Goal: Obtain resource: Download file/media

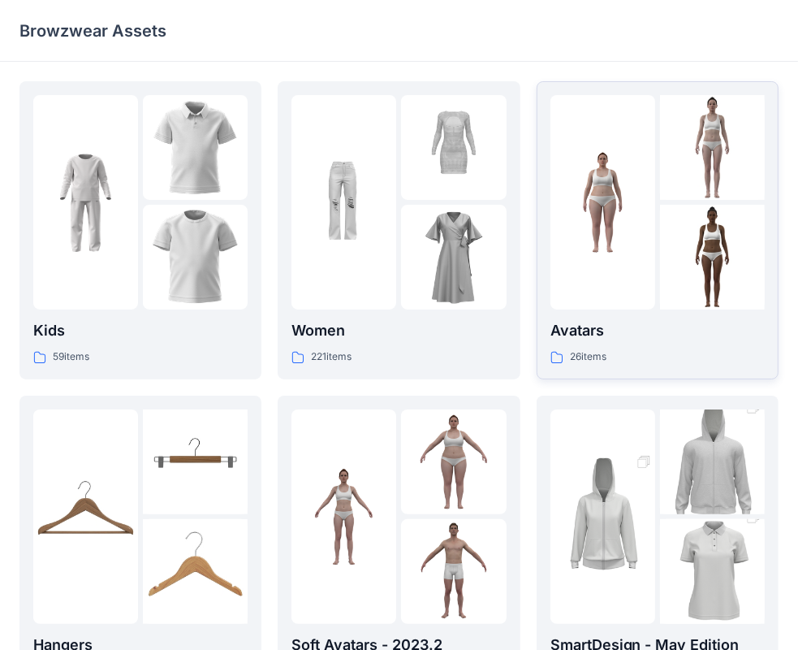
click at [575, 331] on p "Avatars" at bounding box center [658, 330] width 214 height 23
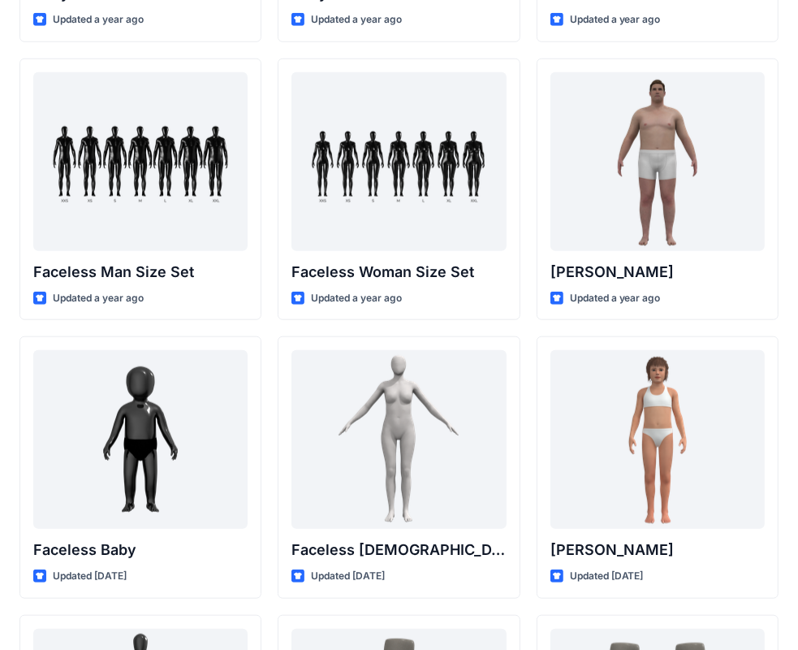
scroll to position [880, 0]
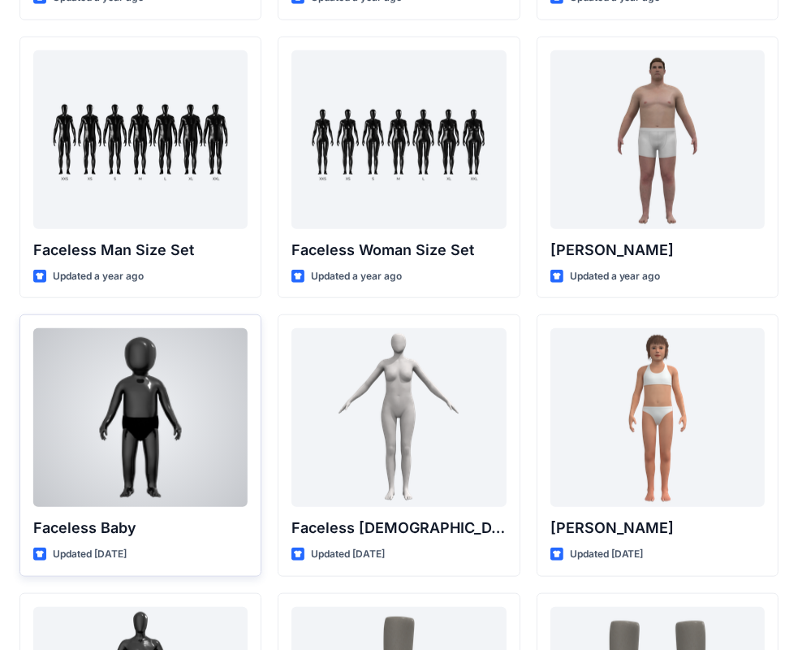
click at [180, 428] on div at bounding box center [140, 417] width 214 height 179
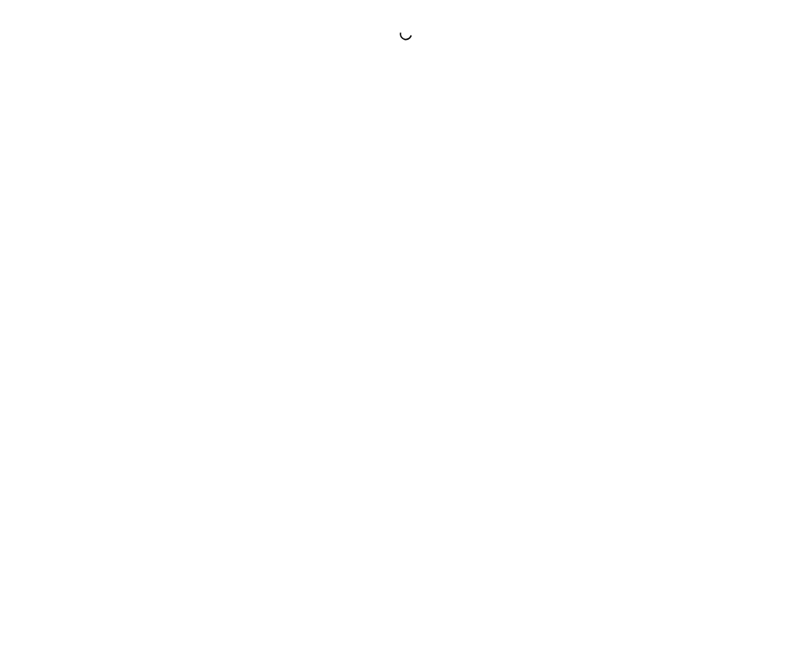
click at [180, 428] on div at bounding box center [406, 325] width 812 height 650
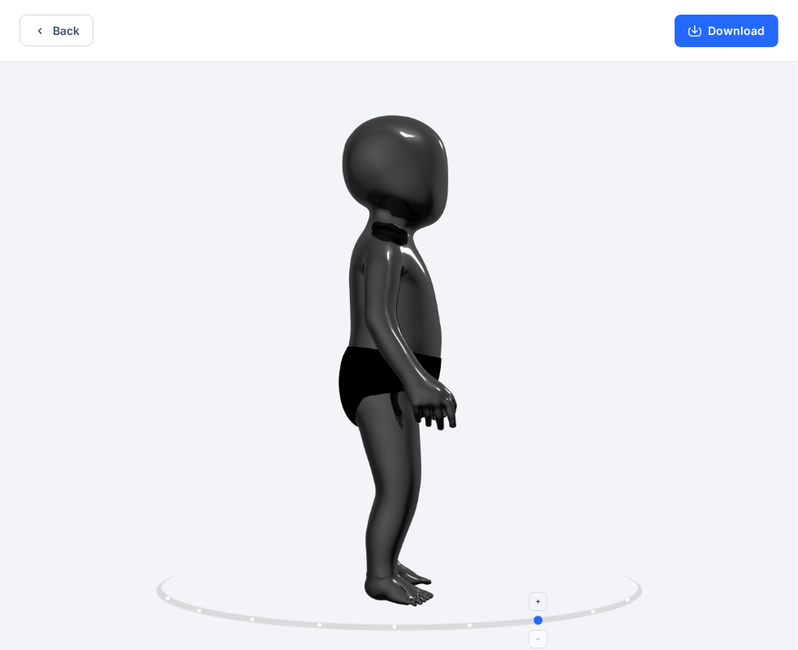
drag, startPoint x: 434, startPoint y: 625, endPoint x: 547, endPoint y: 600, distance: 115.5
click at [547, 600] on icon at bounding box center [401, 604] width 491 height 61
click at [59, 35] on button "Back" at bounding box center [56, 31] width 74 height 32
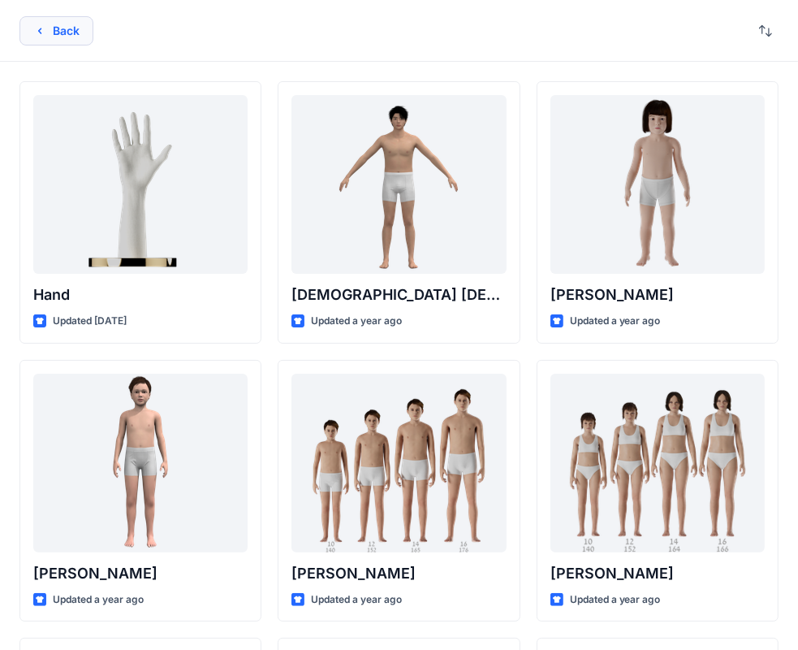
click at [76, 28] on button "Back" at bounding box center [56, 30] width 74 height 29
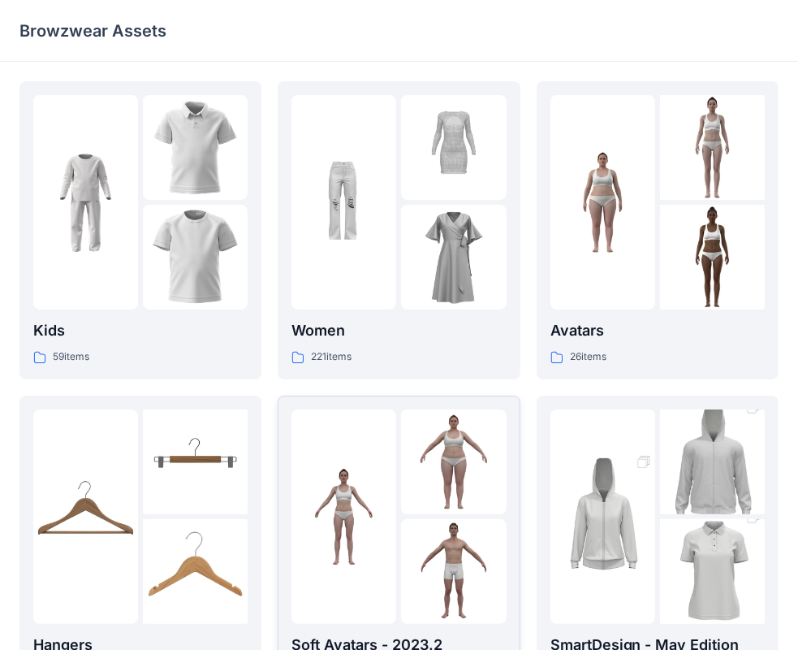
click at [412, 484] on img at bounding box center [453, 461] width 105 height 105
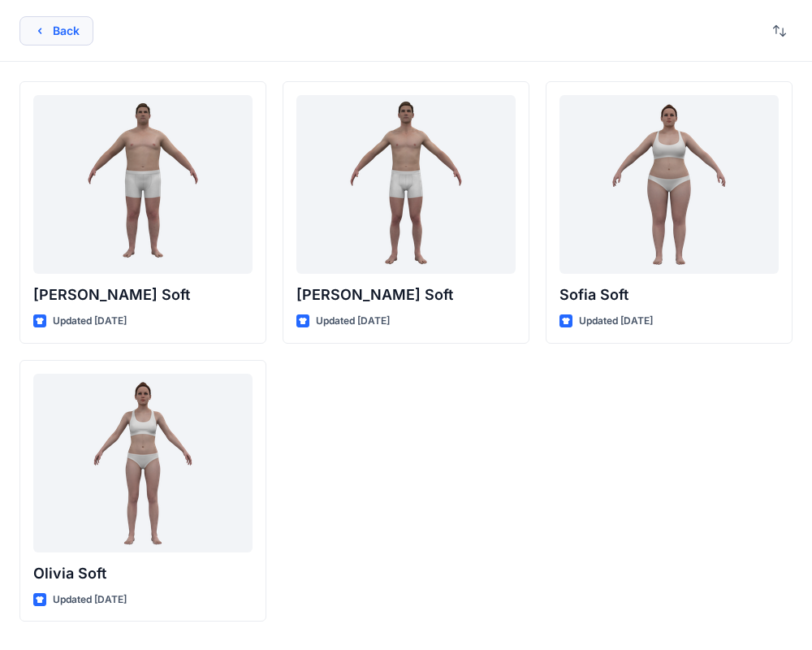
click at [42, 28] on icon "button" at bounding box center [39, 30] width 13 height 13
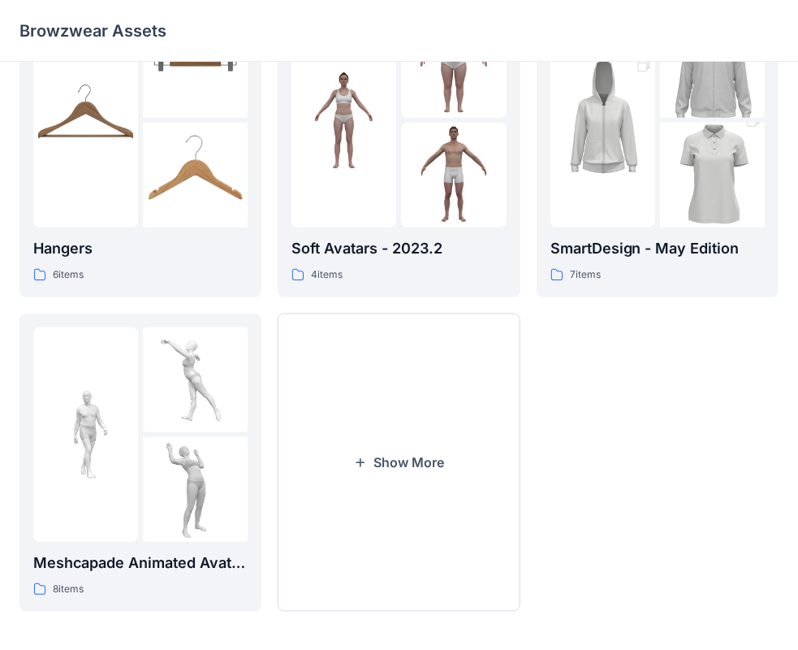
scroll to position [403, 0]
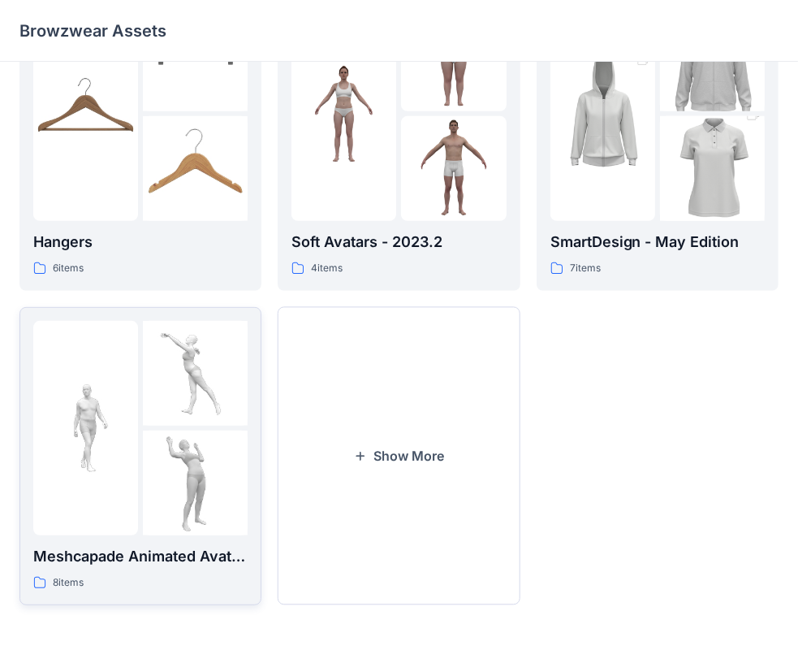
click at [169, 556] on p "Meshcapade Animated Avatars" at bounding box center [140, 556] width 214 height 23
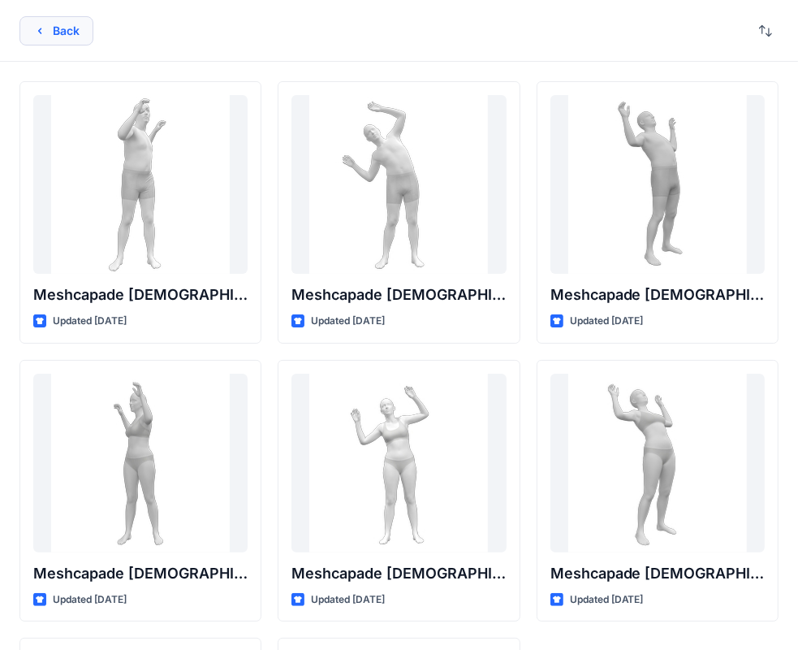
click at [67, 26] on button "Back" at bounding box center [56, 30] width 74 height 29
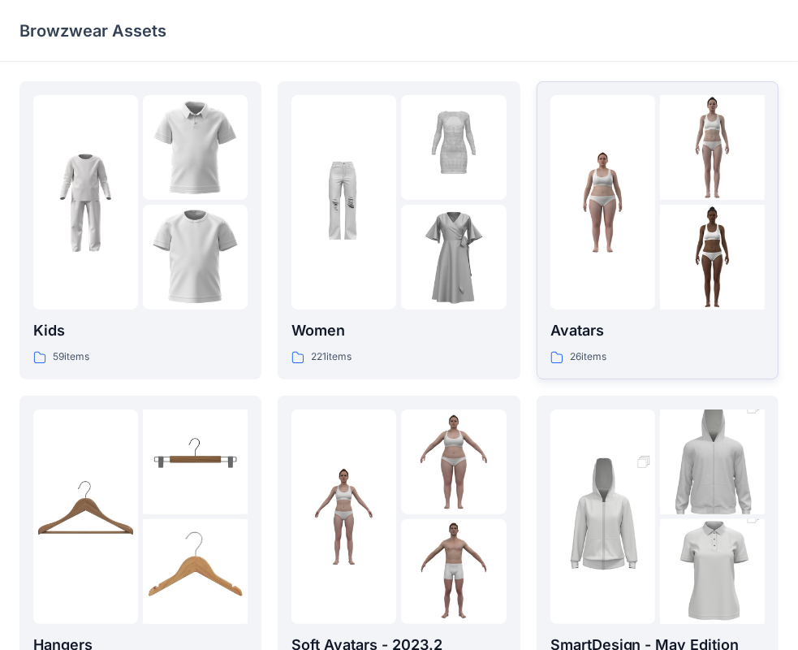
click at [634, 136] on div at bounding box center [603, 202] width 105 height 214
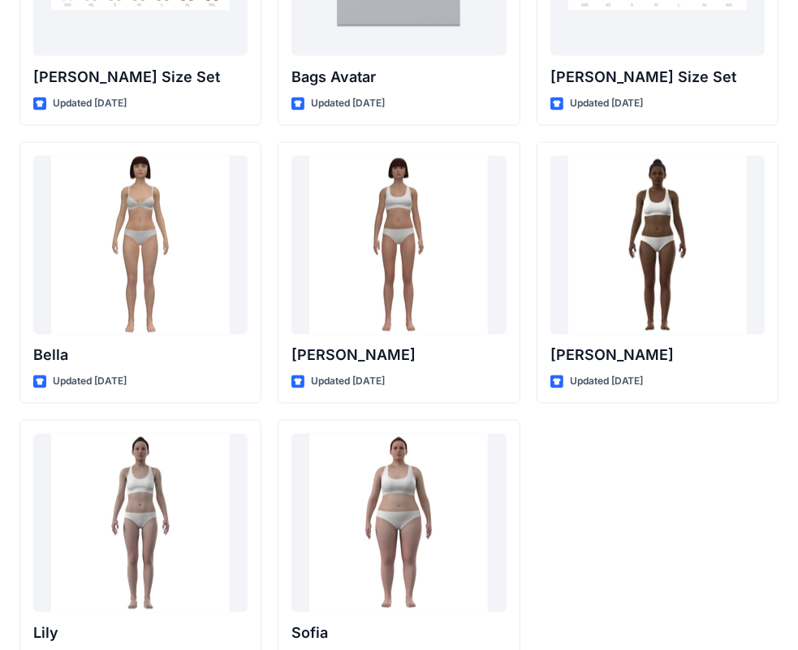
scroll to position [1935, 0]
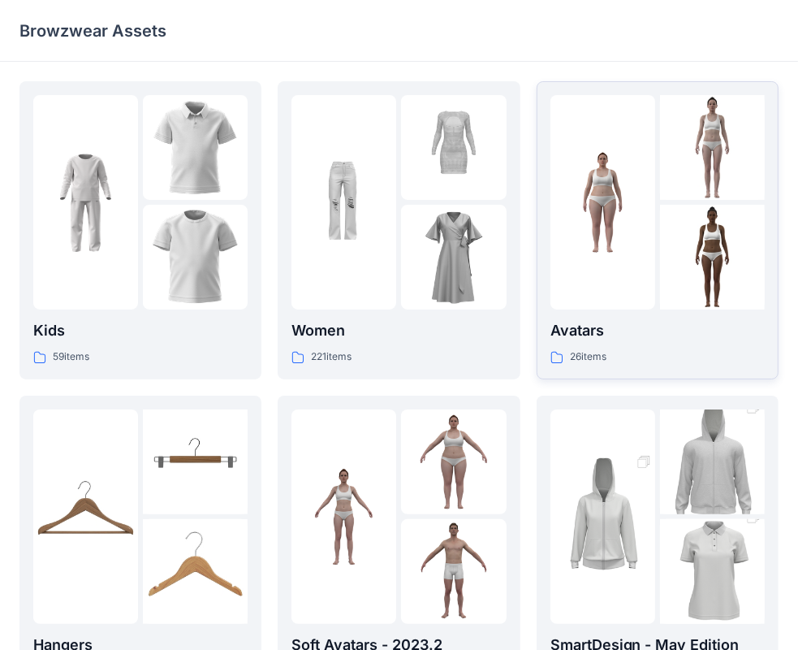
click at [567, 239] on img at bounding box center [603, 202] width 105 height 105
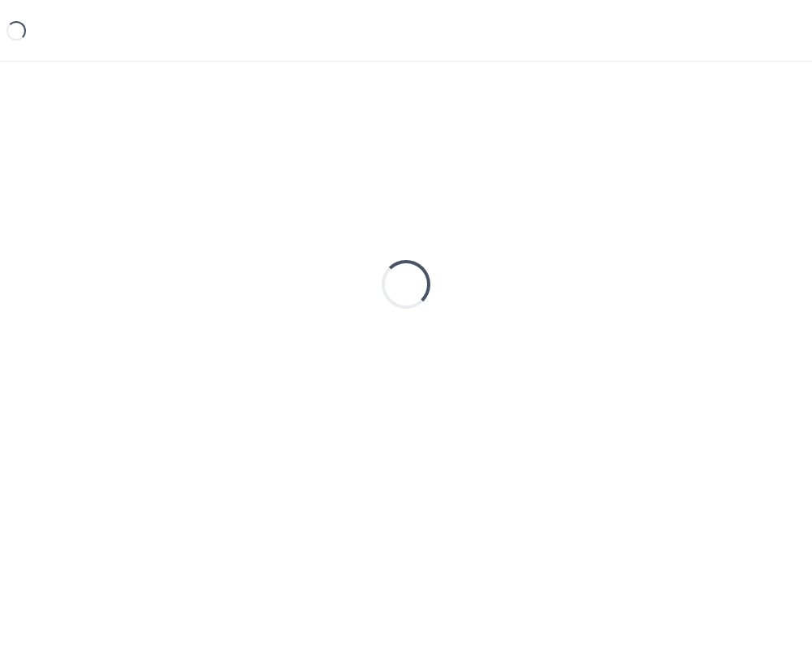
click at [567, 239] on div "Loading..." at bounding box center [405, 284] width 773 height 406
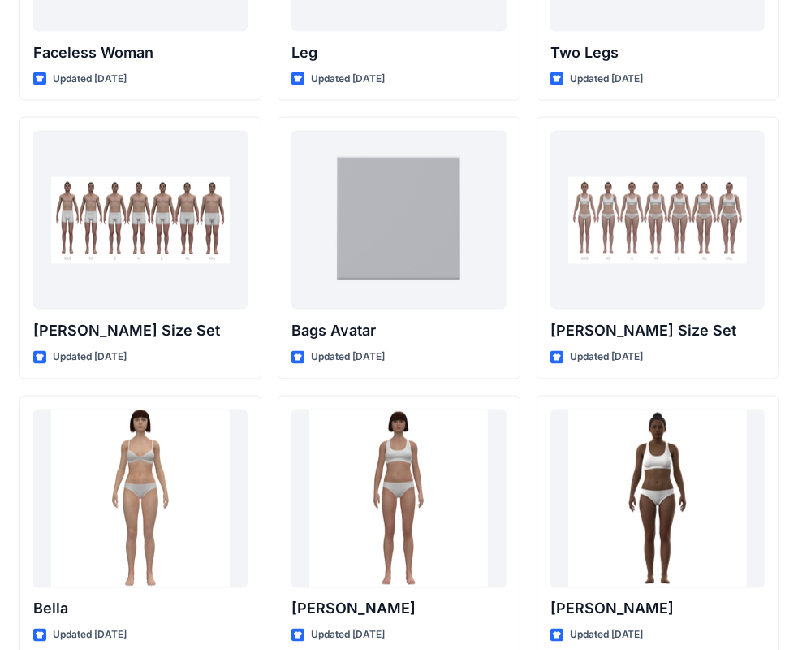
scroll to position [1119, 0]
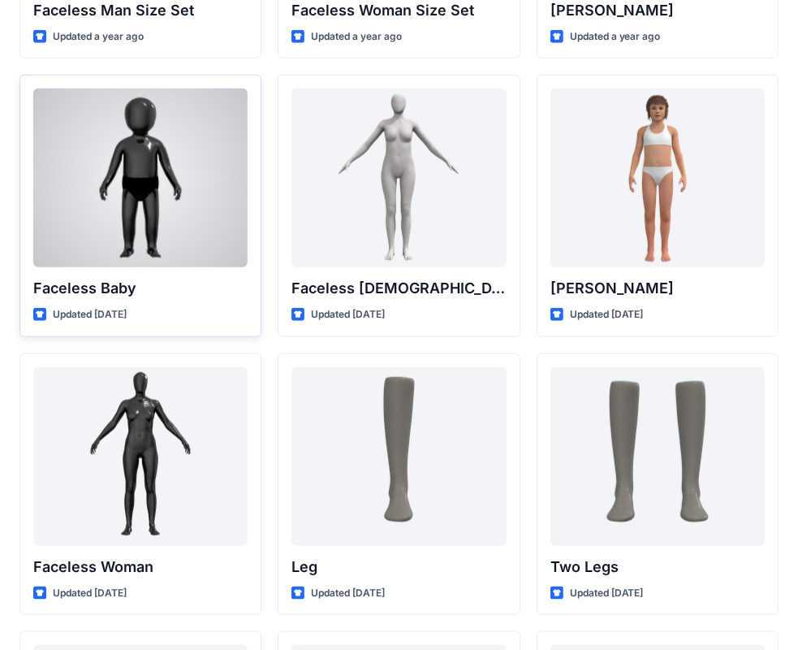
click at [142, 230] on div at bounding box center [140, 178] width 214 height 179
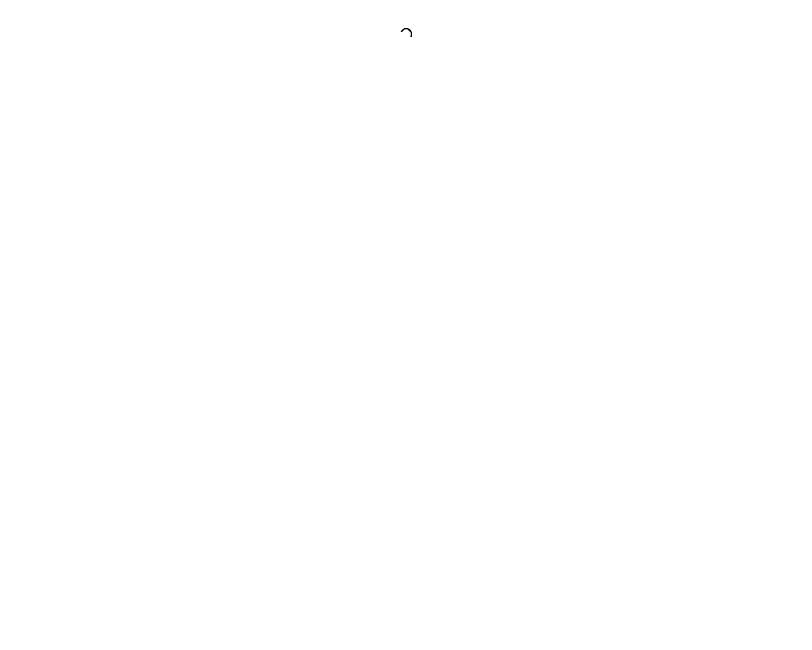
click at [142, 230] on div at bounding box center [406, 325] width 812 height 650
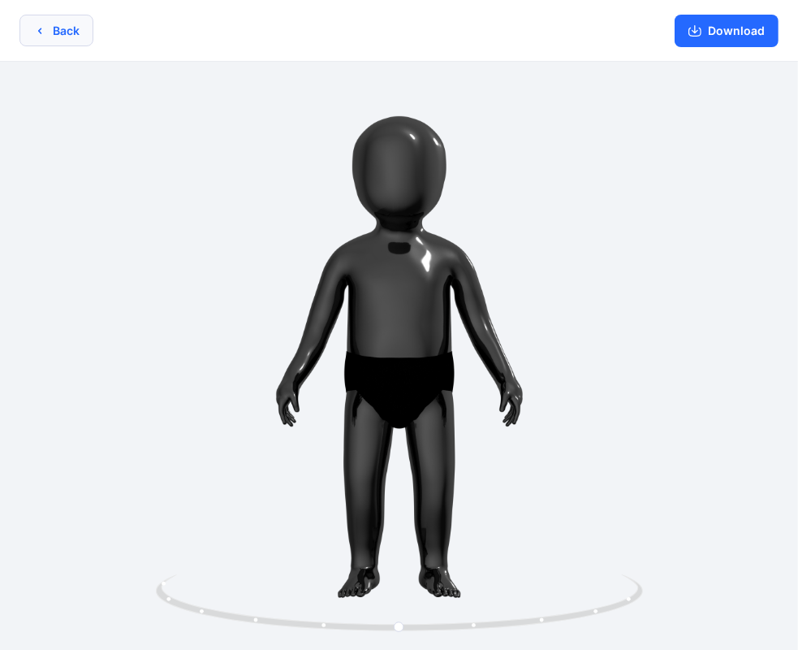
click at [54, 26] on button "Back" at bounding box center [56, 31] width 74 height 32
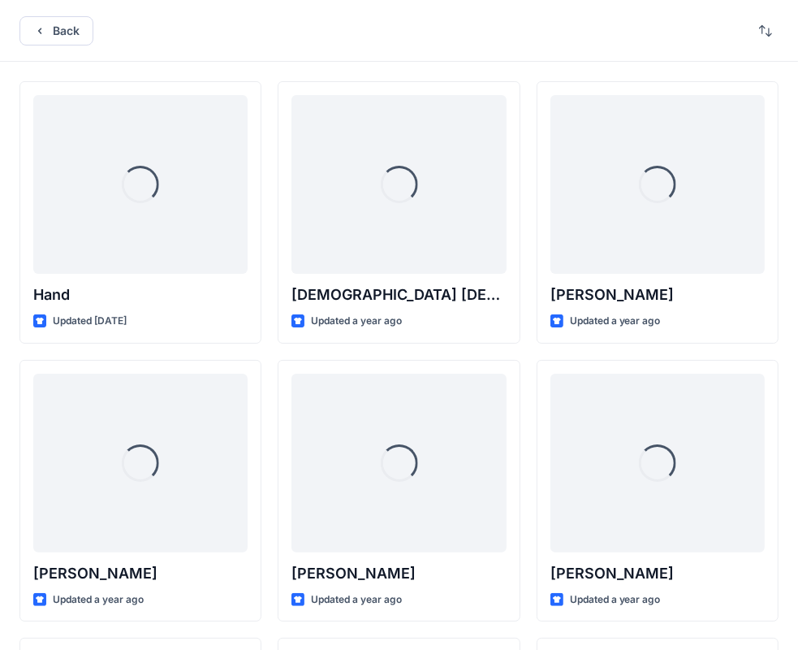
scroll to position [1119, 0]
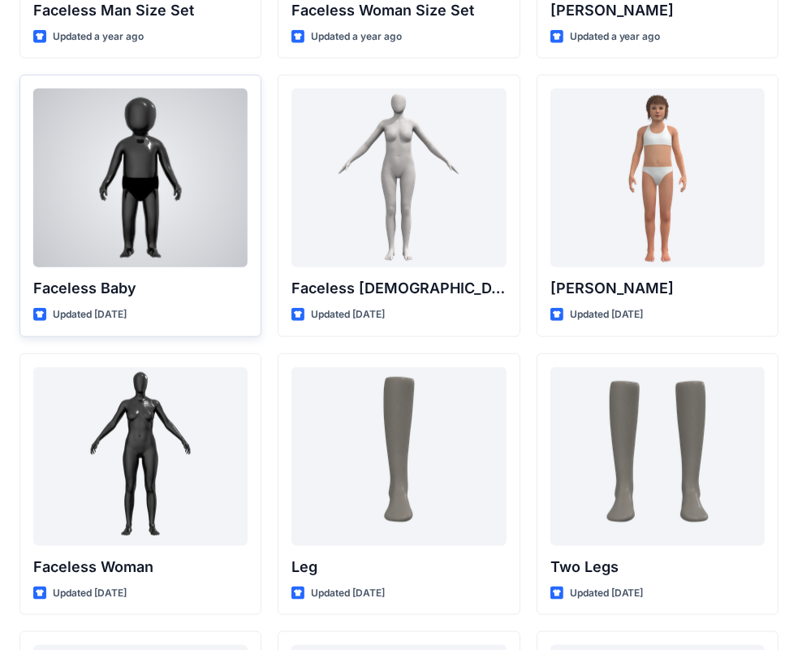
click at [149, 195] on div at bounding box center [140, 178] width 214 height 179
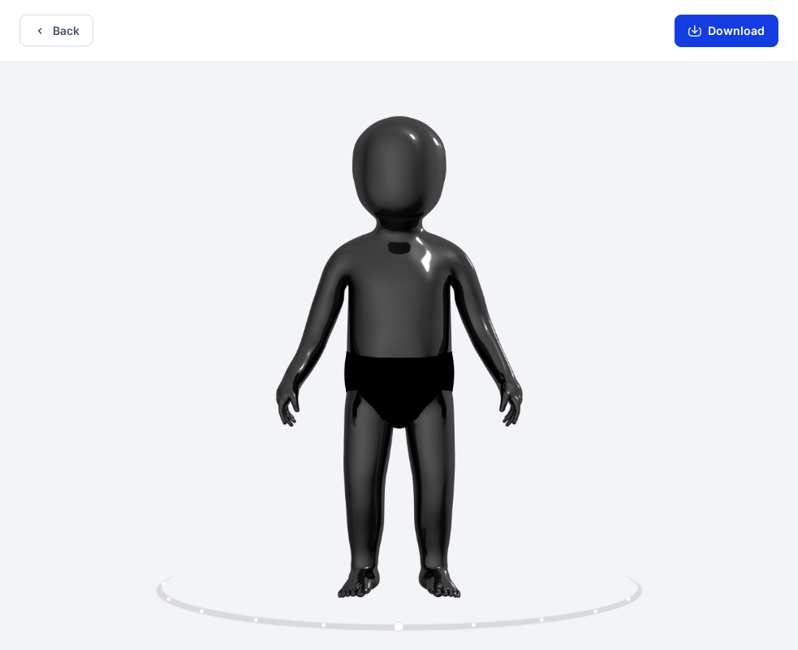
click at [713, 26] on button "Download" at bounding box center [727, 31] width 104 height 32
click at [714, 33] on button "Download" at bounding box center [727, 31] width 104 height 32
